Goal: Book appointment/travel/reservation

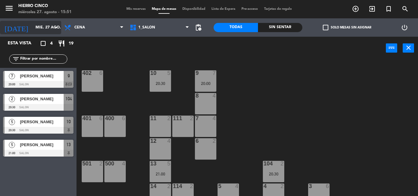
click at [37, 27] on input "mié. 27 ago." at bounding box center [58, 27] width 52 height 10
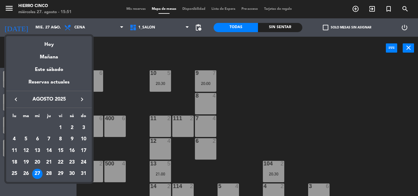
click at [81, 98] on icon "keyboard_arrow_right" at bounding box center [81, 99] width 7 height 7
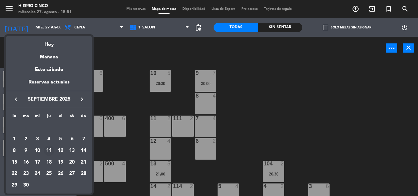
click at [49, 152] on div "11" at bounding box center [49, 151] width 10 height 10
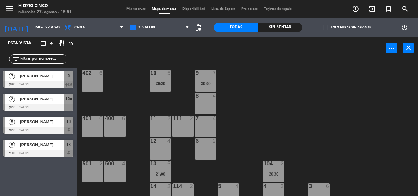
type input "[DEMOGRAPHIC_DATA] [DATE]"
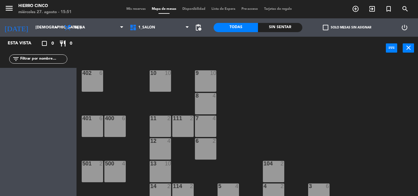
click at [134, 8] on span "Mis reservas" at bounding box center [135, 8] width 25 height 3
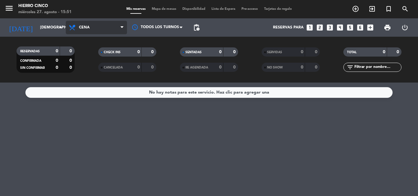
click at [99, 27] on span "Cena" at bounding box center [96, 27] width 61 height 13
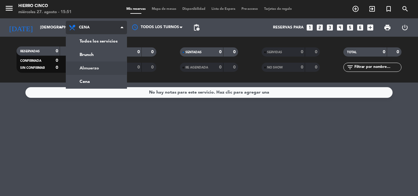
click at [96, 69] on div "menu Hierro Cinco miércoles 27. agosto - 15:51 Mis reservas Mapa de mesas Dispo…" at bounding box center [209, 41] width 418 height 83
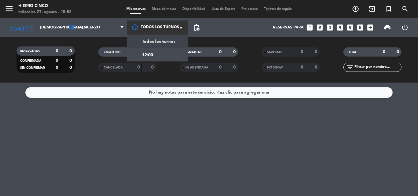
click at [160, 26] on div at bounding box center [157, 28] width 61 height 14
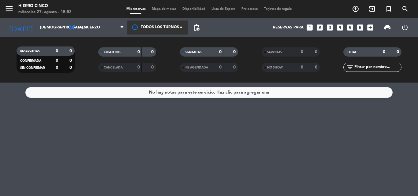
click at [160, 26] on div at bounding box center [157, 28] width 61 height 14
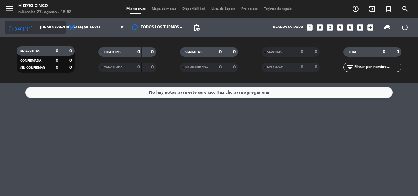
click at [43, 24] on input "[DEMOGRAPHIC_DATA] [DATE]" at bounding box center [63, 27] width 52 height 10
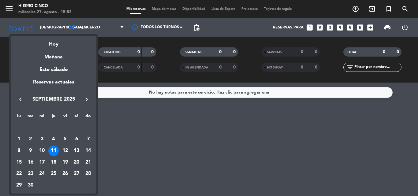
click at [21, 98] on icon "keyboard_arrow_left" at bounding box center [20, 99] width 7 height 7
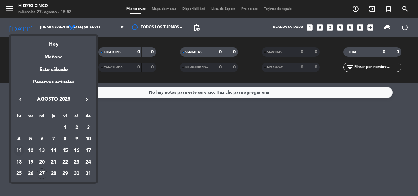
click at [17, 152] on div "11" at bounding box center [19, 151] width 10 height 10
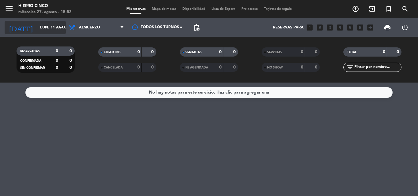
click at [58, 25] on icon "arrow_drop_down" at bounding box center [60, 27] width 7 height 7
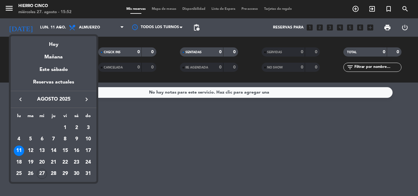
click at [86, 101] on icon "keyboard_arrow_right" at bounding box center [86, 99] width 7 height 7
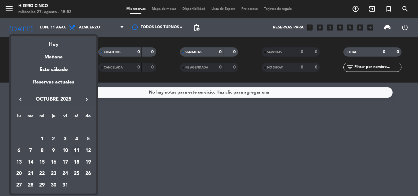
click at [76, 147] on div "11" at bounding box center [76, 151] width 10 height 10
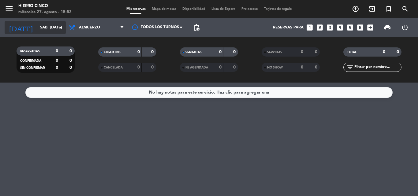
click at [58, 26] on icon "arrow_drop_down" at bounding box center [60, 27] width 7 height 7
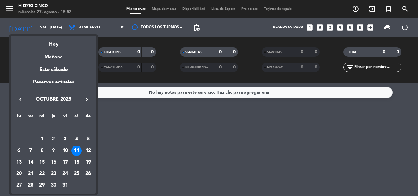
click at [21, 100] on icon "keyboard_arrow_left" at bounding box center [20, 99] width 7 height 7
click at [55, 149] on div "11" at bounding box center [53, 151] width 10 height 10
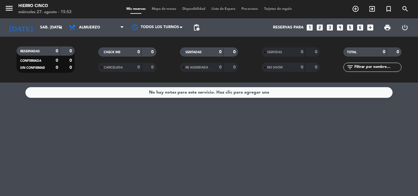
type input "[DEMOGRAPHIC_DATA] [DATE]"
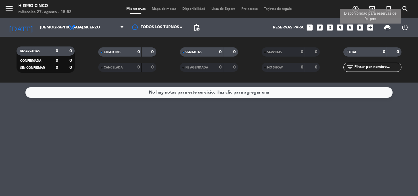
click at [371, 25] on icon "add_box" at bounding box center [371, 28] width 8 height 8
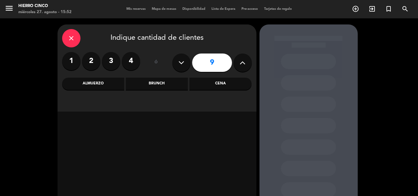
click at [241, 63] on icon at bounding box center [243, 62] width 6 height 9
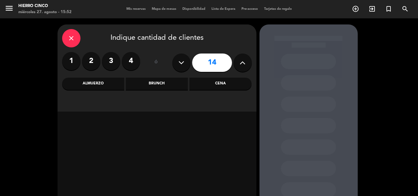
click at [241, 63] on icon at bounding box center [243, 62] width 6 height 9
click at [241, 62] on icon at bounding box center [243, 62] width 6 height 9
click at [240, 62] on icon at bounding box center [243, 62] width 6 height 9
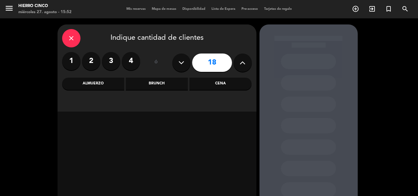
type input "19"
click at [91, 81] on div "Almuerzo" at bounding box center [93, 84] width 62 height 12
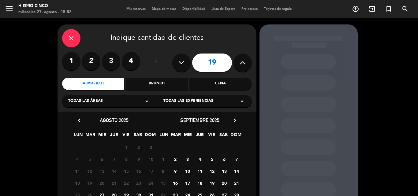
click at [199, 170] on span "11" at bounding box center [200, 171] width 10 height 10
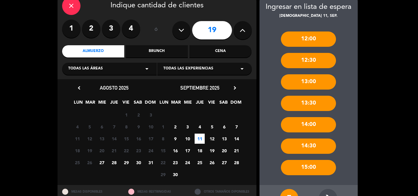
scroll to position [38, 0]
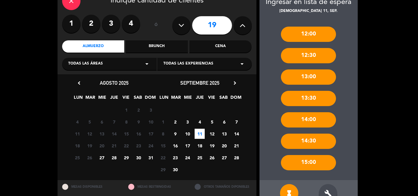
drag, startPoint x: 354, startPoint y: 173, endPoint x: 354, endPoint y: 185, distance: 12.2
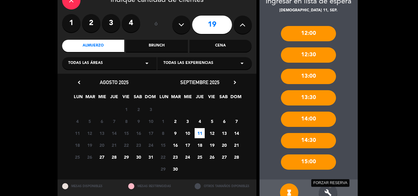
click at [327, 189] on icon "build" at bounding box center [328, 192] width 7 height 7
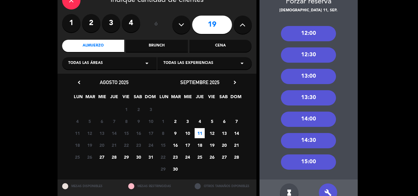
click at [304, 78] on div "13:00" at bounding box center [308, 76] width 55 height 15
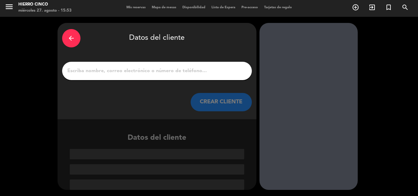
click at [71, 70] on input "1" at bounding box center [157, 71] width 181 height 9
paste input "[PERSON_NAME]"
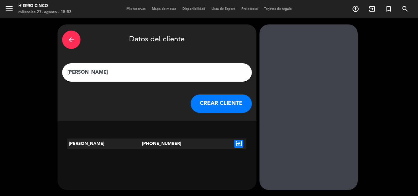
type input "[PERSON_NAME]"
click at [239, 142] on icon "exit_to_app" at bounding box center [239, 144] width 9 height 8
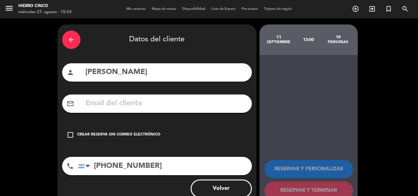
click at [68, 134] on icon "check_box_outline_blank" at bounding box center [70, 134] width 7 height 7
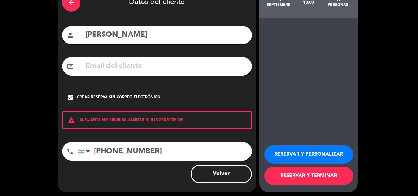
drag, startPoint x: 368, startPoint y: 144, endPoint x: 365, endPoint y: 154, distance: 10.4
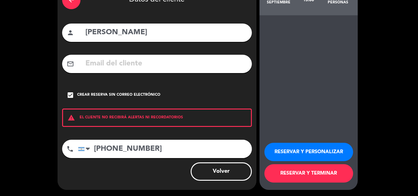
click at [291, 172] on button "RESERVAR Y TERMINAR" at bounding box center [309, 173] width 89 height 18
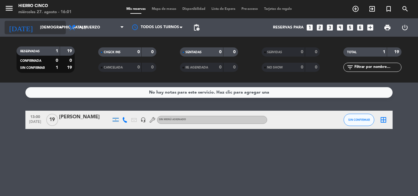
click at [47, 28] on input "[DEMOGRAPHIC_DATA] [DATE]" at bounding box center [63, 27] width 52 height 10
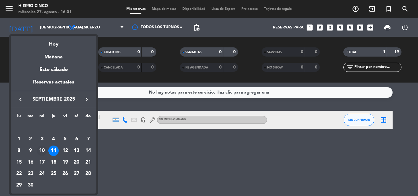
click at [41, 150] on div "10" at bounding box center [42, 151] width 10 height 10
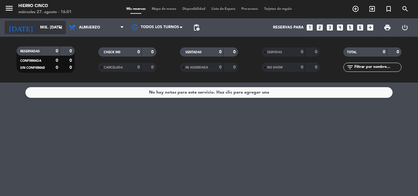
click at [45, 27] on input "mié. [DATE]" at bounding box center [63, 27] width 52 height 10
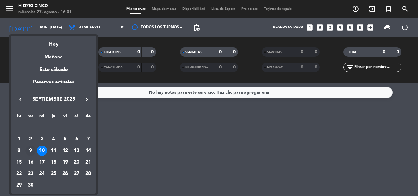
click at [30, 149] on div "9" at bounding box center [30, 151] width 10 height 10
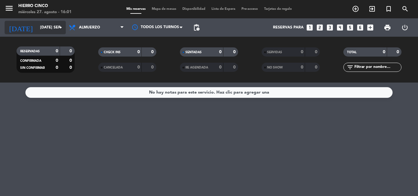
click at [41, 26] on input "[DATE] sep." at bounding box center [63, 27] width 52 height 10
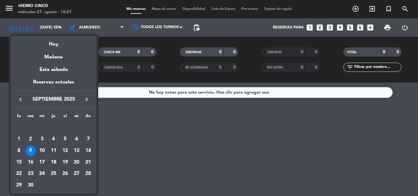
click at [52, 162] on div "18" at bounding box center [53, 162] width 10 height 10
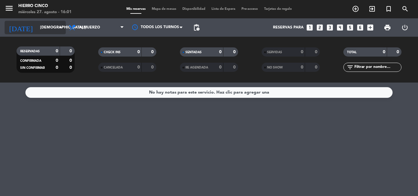
click at [59, 26] on icon "arrow_drop_down" at bounding box center [60, 27] width 7 height 7
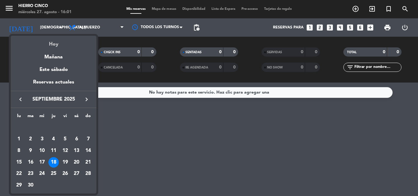
click at [58, 44] on div "Hoy" at bounding box center [54, 42] width 86 height 13
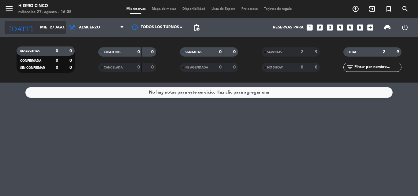
click at [49, 27] on input "mié. 27 ago." at bounding box center [63, 27] width 52 height 10
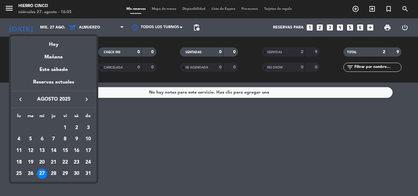
click at [66, 174] on div "29" at bounding box center [65, 174] width 10 height 10
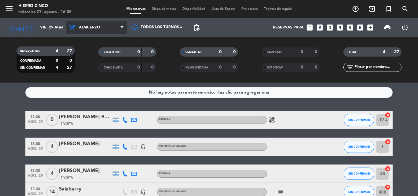
click at [92, 26] on span "Almuerzo" at bounding box center [89, 27] width 21 height 4
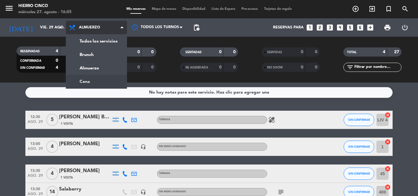
click at [87, 81] on div "menu Hierro Cinco miércoles 27. agosto - 16:05 Mis reservas Mapa de mesas Dispo…" at bounding box center [209, 41] width 418 height 83
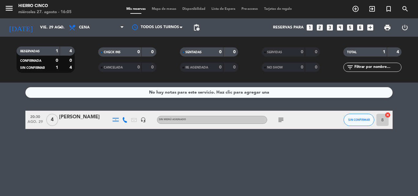
click at [282, 119] on icon "subject" at bounding box center [280, 119] width 7 height 7
click at [39, 24] on input "vie. 29 ago." at bounding box center [63, 27] width 52 height 10
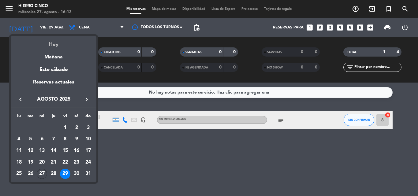
click at [51, 43] on div "Hoy" at bounding box center [54, 42] width 86 height 13
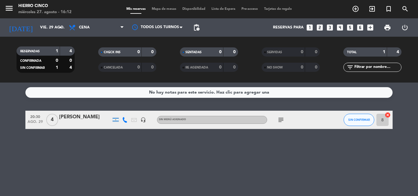
type input "mié. 27 ago."
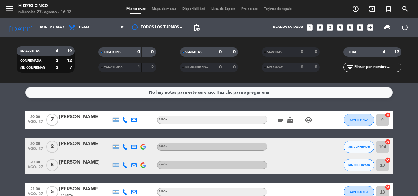
click at [280, 121] on icon "subject" at bounding box center [280, 119] width 7 height 7
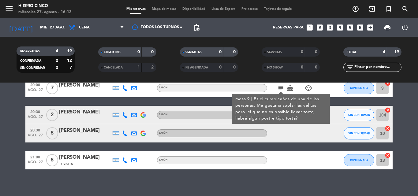
scroll to position [36, 0]
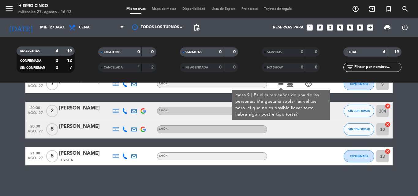
drag, startPoint x: 401, startPoint y: 129, endPoint x: 400, endPoint y: 146, distance: 17.5
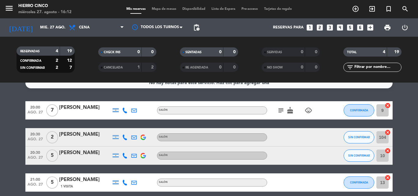
scroll to position [0, 0]
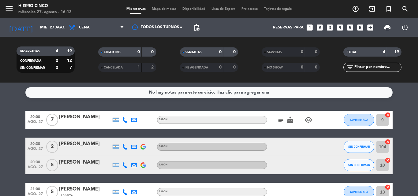
drag, startPoint x: 407, startPoint y: 143, endPoint x: 402, endPoint y: 126, distance: 17.5
drag, startPoint x: 406, startPoint y: 156, endPoint x: 408, endPoint y: 140, distance: 15.8
click at [94, 26] on span "Cena" at bounding box center [96, 27] width 61 height 13
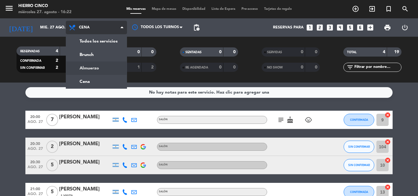
click at [92, 68] on div "menu Hierro Cinco miércoles 27. agosto - 16:22 Mis reservas Mapa de mesas Dispo…" at bounding box center [209, 41] width 418 height 83
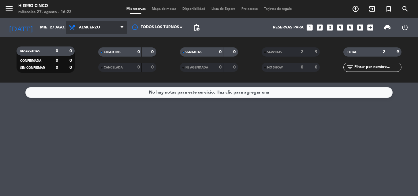
click at [96, 28] on span "Almuerzo" at bounding box center [89, 27] width 21 height 4
click at [88, 81] on div "menu Hierro Cinco miércoles 27. agosto - 16:22 Mis reservas Mapa de mesas Dispo…" at bounding box center [209, 41] width 418 height 83
